Goal: Find specific page/section: Find specific page/section

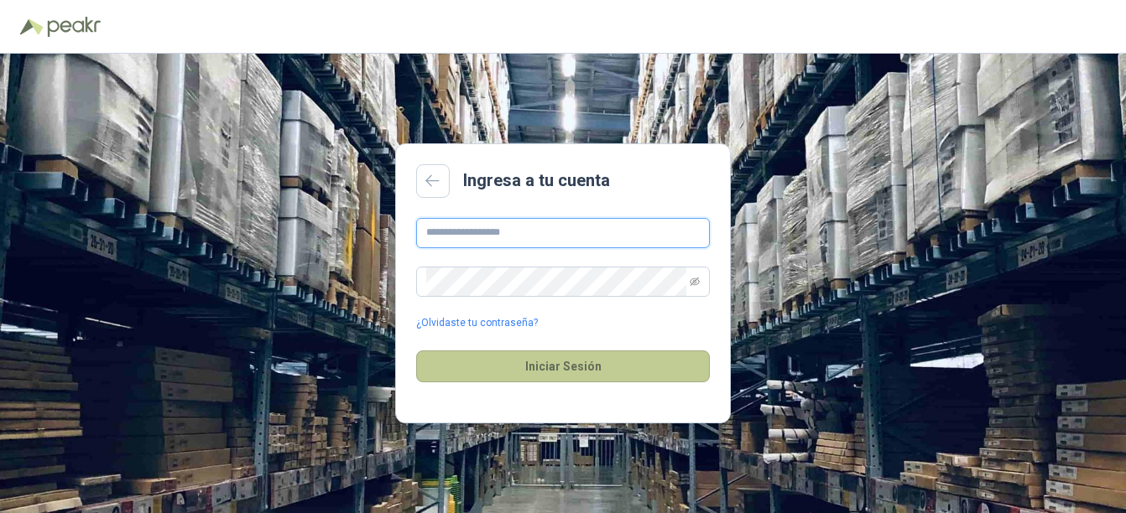
type input "**********"
click at [559, 371] on button "Iniciar Sesión" at bounding box center [563, 367] width 294 height 32
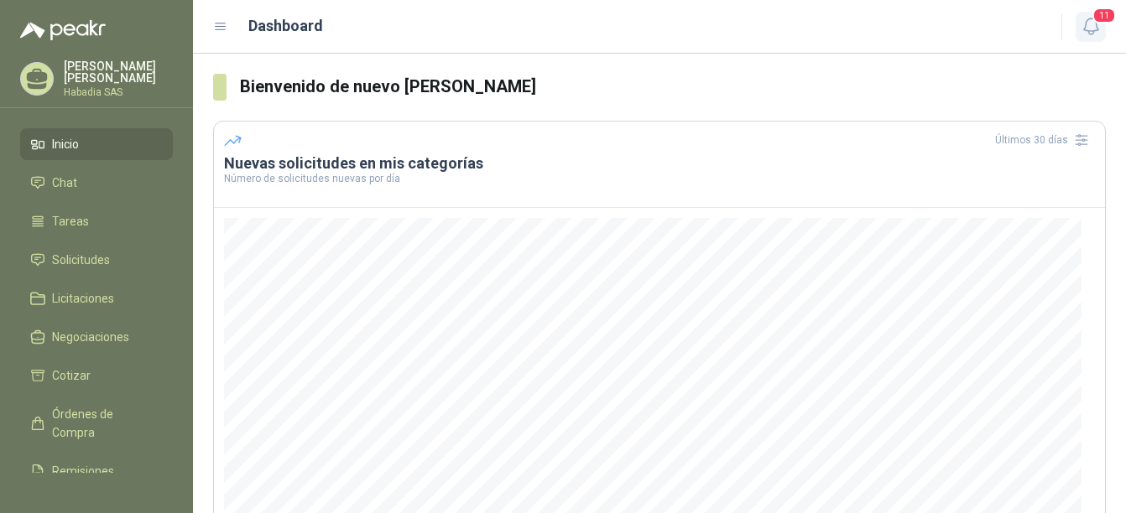
click at [1091, 15] on button "11" at bounding box center [1090, 27] width 30 height 30
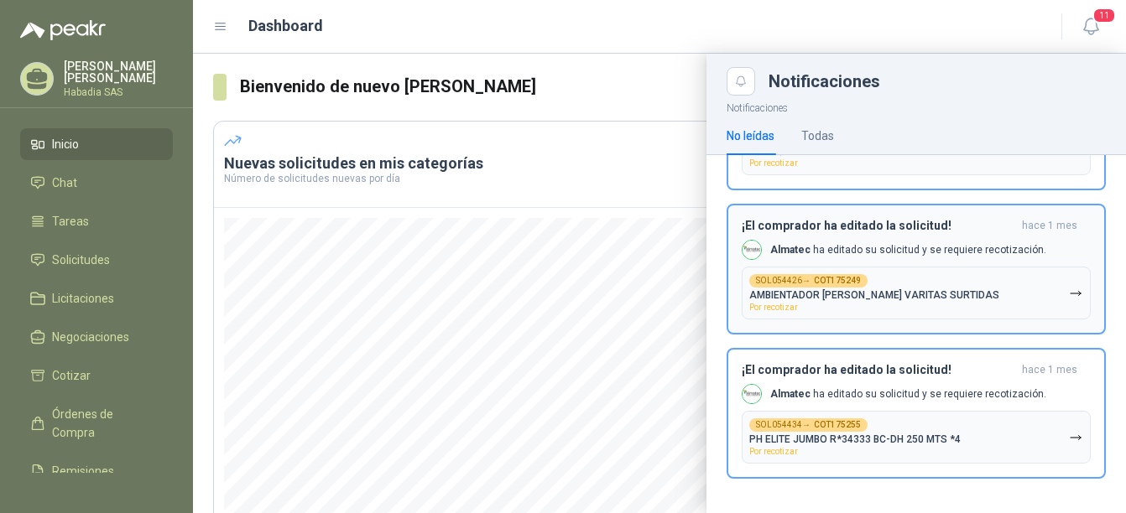
scroll to position [1412, 0]
click at [79, 367] on span "Cotizar" at bounding box center [71, 376] width 39 height 18
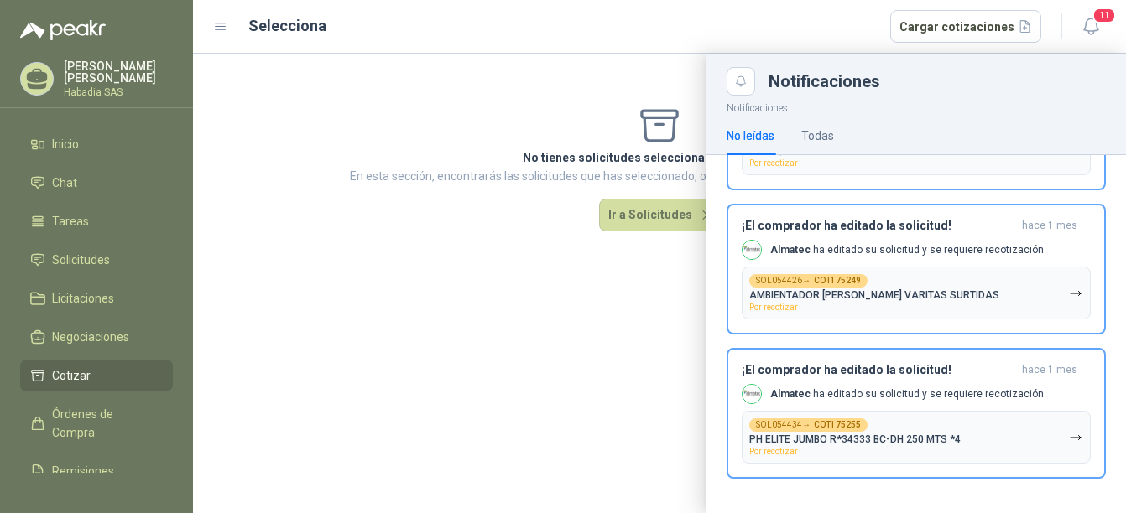
click at [649, 207] on div at bounding box center [659, 284] width 933 height 460
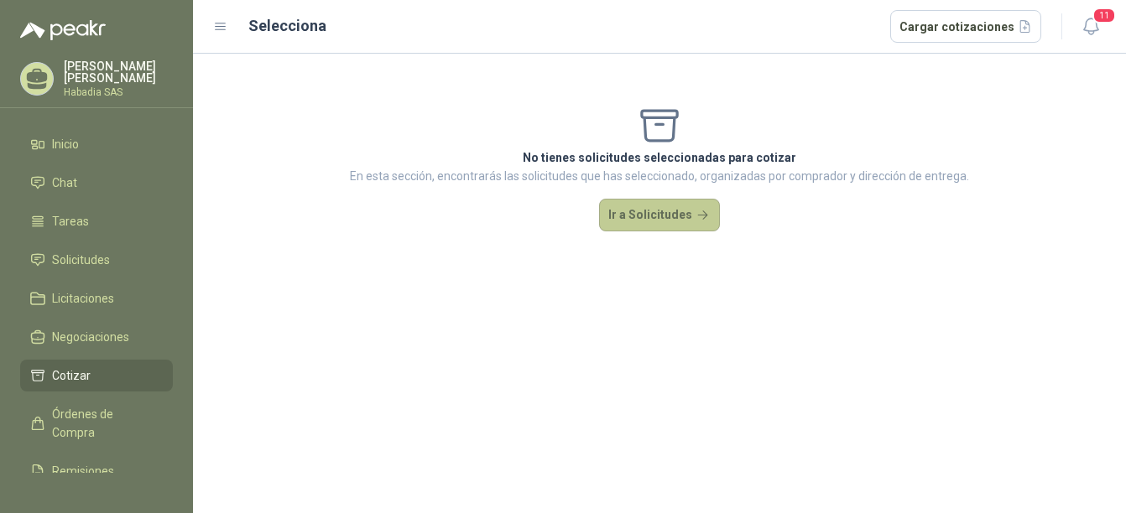
click at [659, 214] on button "Ir a Solicitudes" at bounding box center [659, 216] width 121 height 34
